Goal: Check status

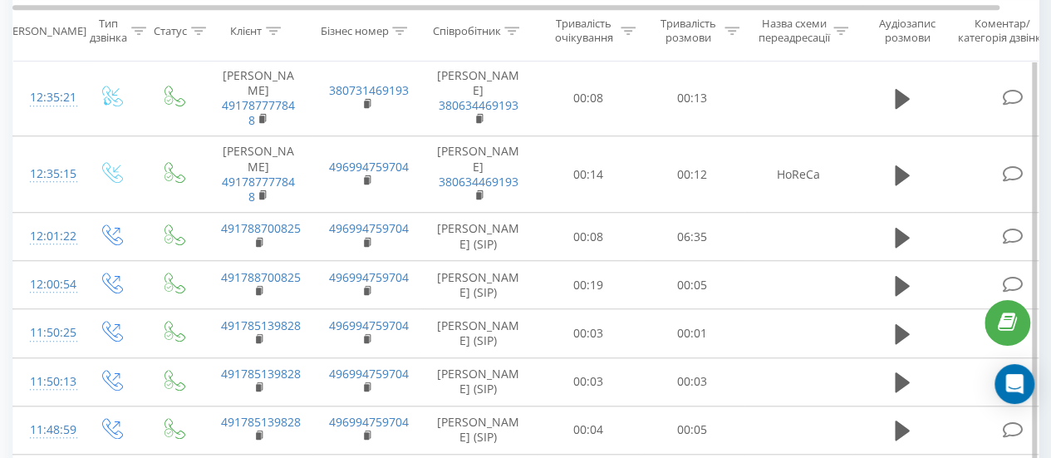
scroll to position [582, 0]
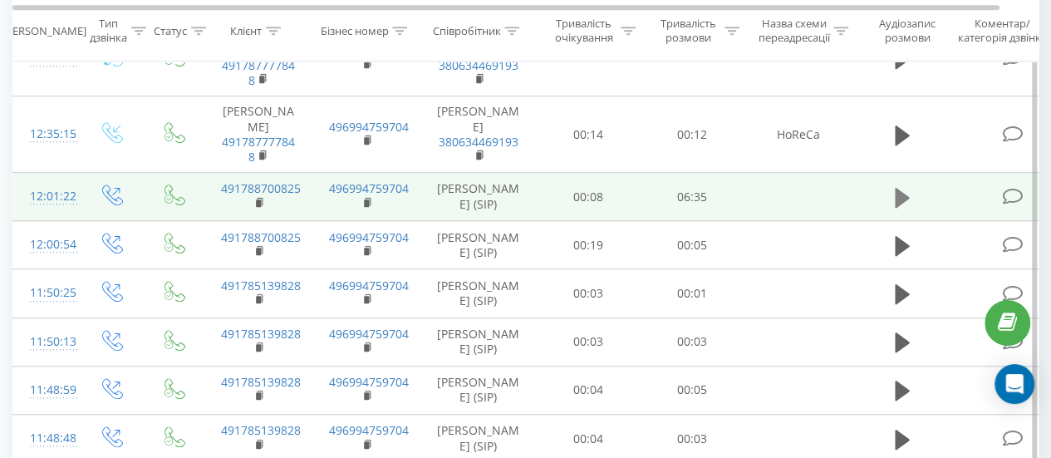
click at [900, 187] on icon at bounding box center [902, 197] width 15 height 20
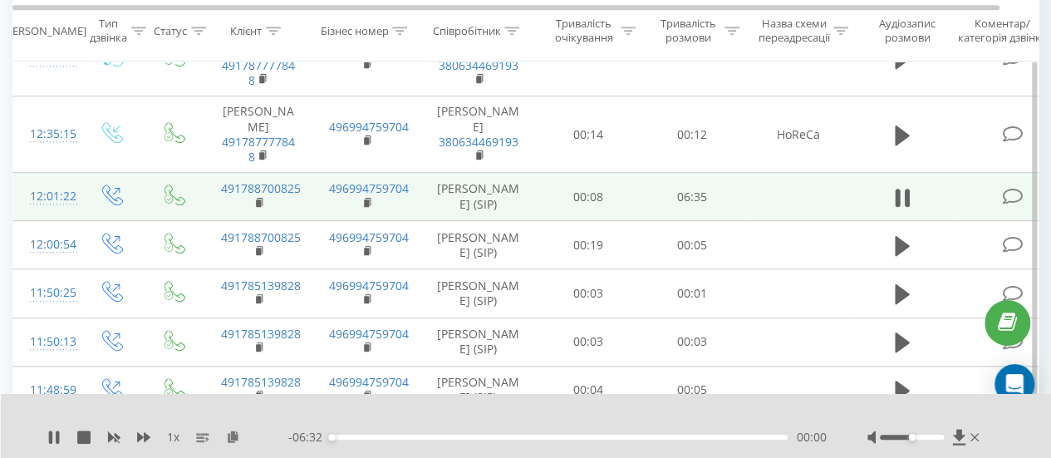
click at [376, 440] on div "- 06:32 00:00 00:00" at bounding box center [557, 437] width 538 height 17
click at [415, 436] on div "00:02" at bounding box center [559, 437] width 457 height 5
click at [504, 433] on div "- 05:19 01:14 01:14" at bounding box center [557, 437] width 538 height 17
click at [505, 439] on div "01:14" at bounding box center [559, 437] width 457 height 5
click at [679, 440] on div "02:31" at bounding box center [559, 437] width 457 height 5
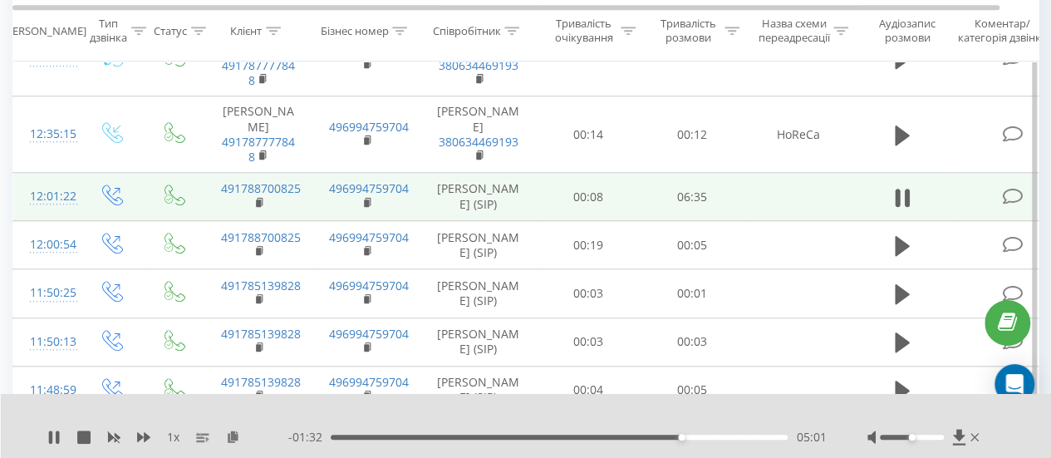
click at [706, 438] on div "05:01" at bounding box center [559, 437] width 457 height 5
click at [683, 437] on div "05:03" at bounding box center [559, 437] width 457 height 5
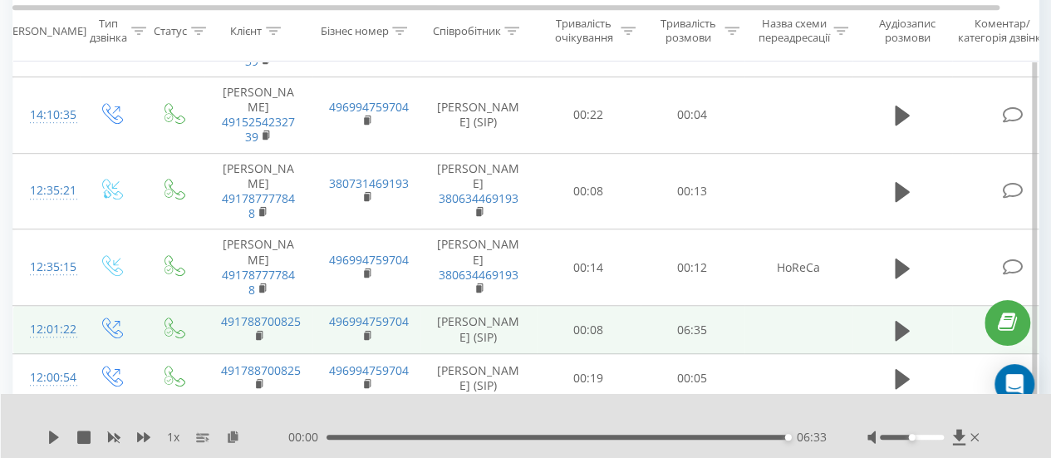
scroll to position [470, 0]
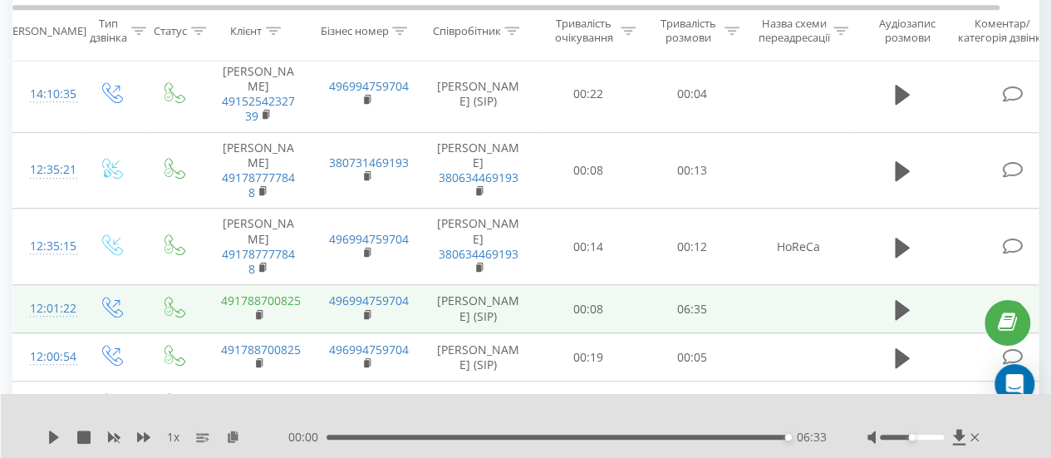
click at [286, 293] on link "491788700825" at bounding box center [261, 301] width 80 height 16
click at [261, 310] on icon at bounding box center [260, 313] width 6 height 7
